Goal: Task Accomplishment & Management: Manage account settings

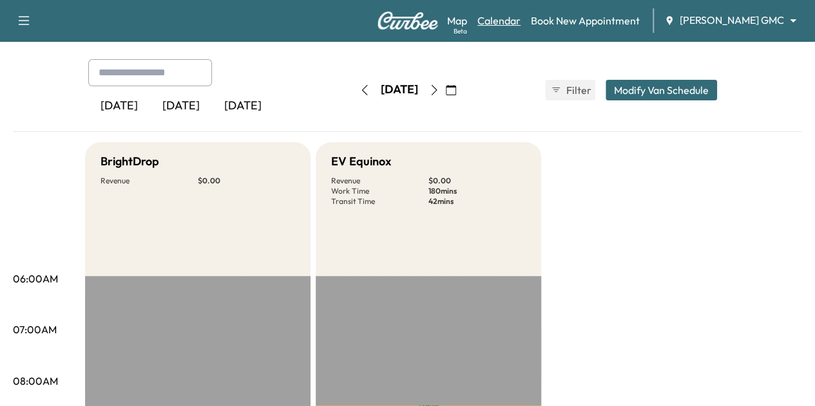
click at [520, 24] on link "Calendar" at bounding box center [498, 20] width 43 height 15
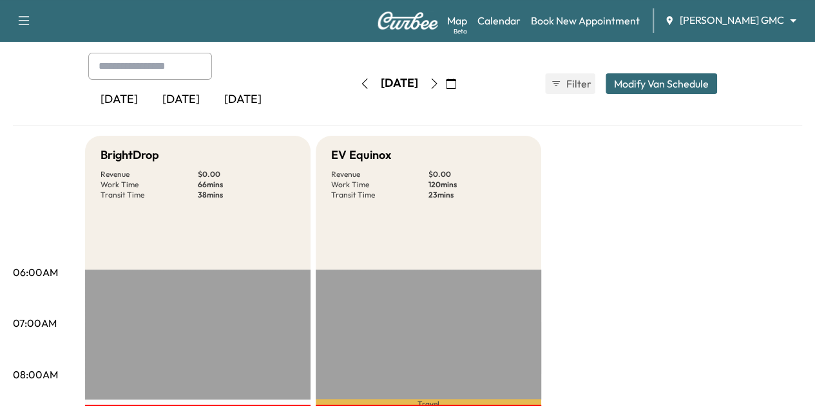
scroll to position [319, 0]
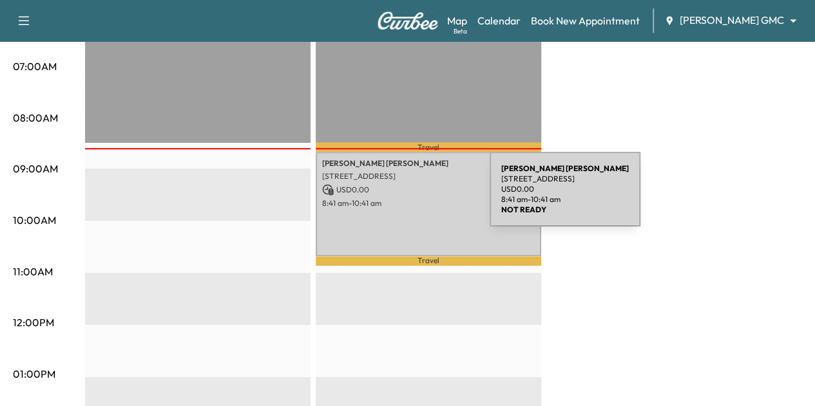
click at [393, 198] on p "8:41 am - 10:41 am" at bounding box center [428, 203] width 212 height 10
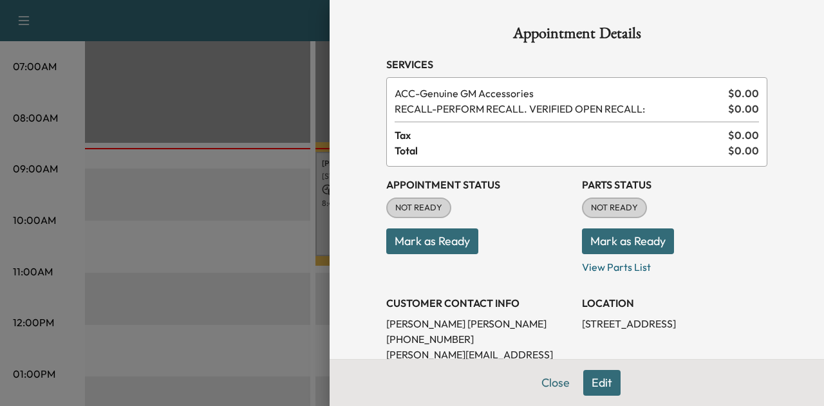
click at [443, 242] on button "Mark as Ready" at bounding box center [432, 242] width 92 height 26
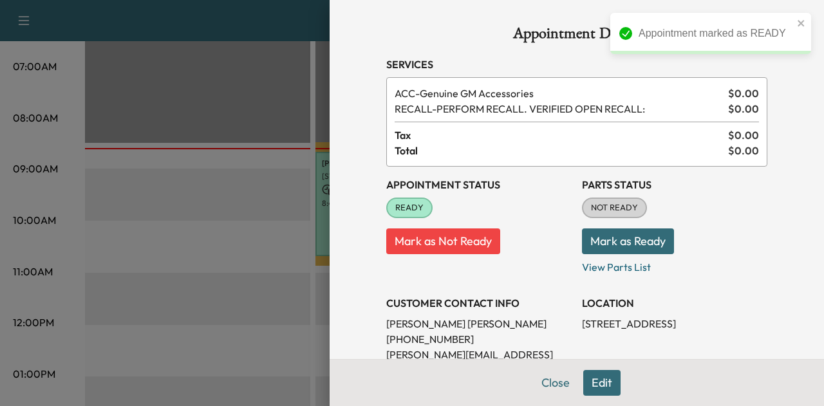
click at [637, 239] on button "Mark as Ready" at bounding box center [628, 242] width 92 height 26
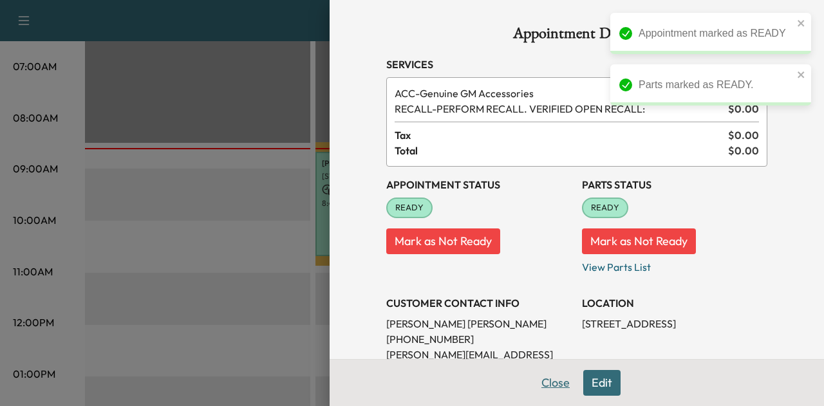
click at [543, 378] on button "Close" at bounding box center [555, 383] width 45 height 26
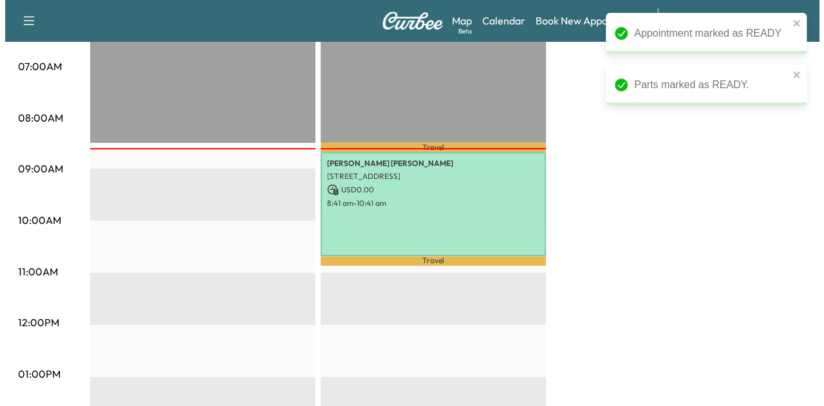
scroll to position [601, 0]
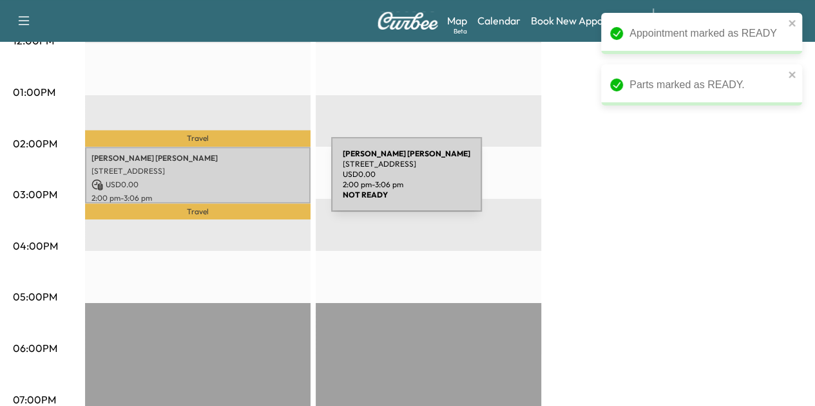
click at [234, 182] on p "USD 0.00" at bounding box center [197, 185] width 212 height 12
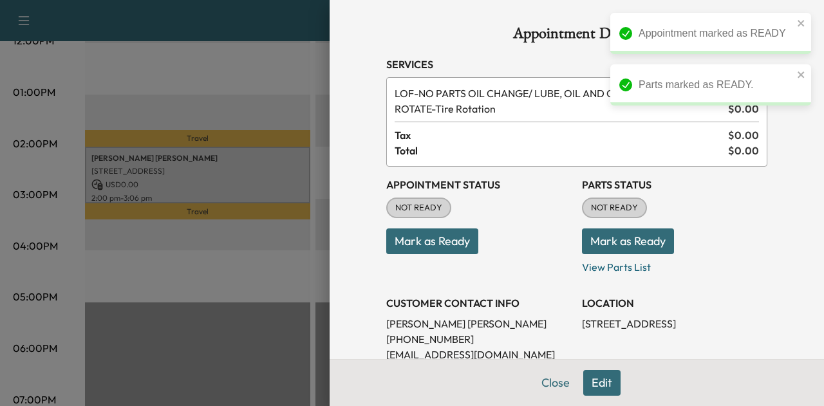
click at [442, 242] on button "Mark as Ready" at bounding box center [432, 242] width 92 height 26
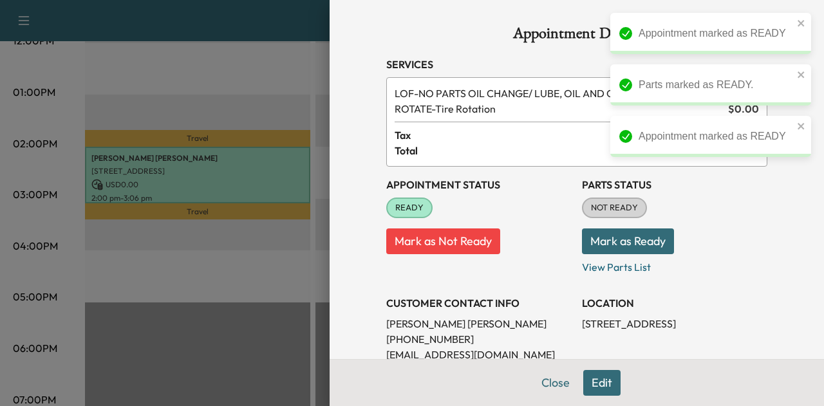
click at [627, 240] on button "Mark as Ready" at bounding box center [628, 242] width 92 height 26
